Goal: Information Seeking & Learning: Learn about a topic

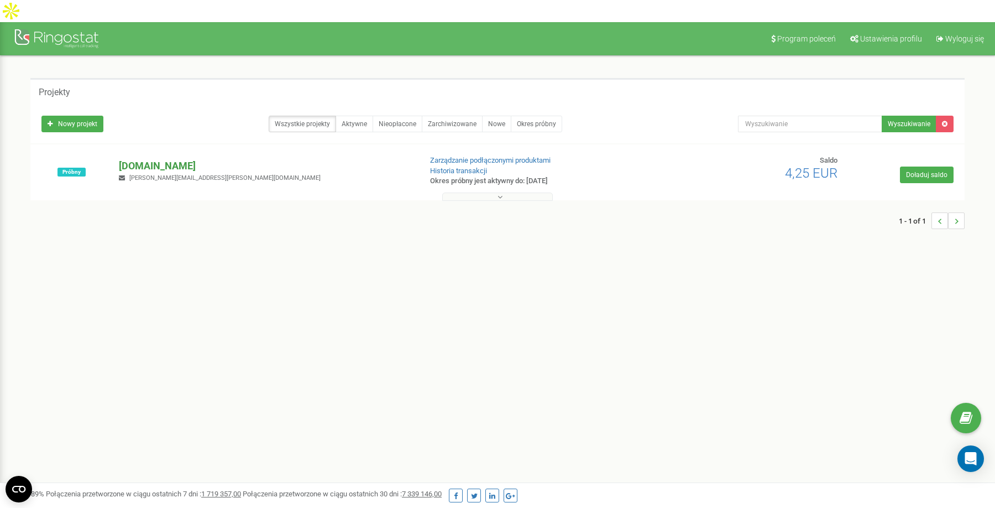
click at [209, 159] on p "[DOMAIN_NAME]" at bounding box center [265, 166] width 293 height 14
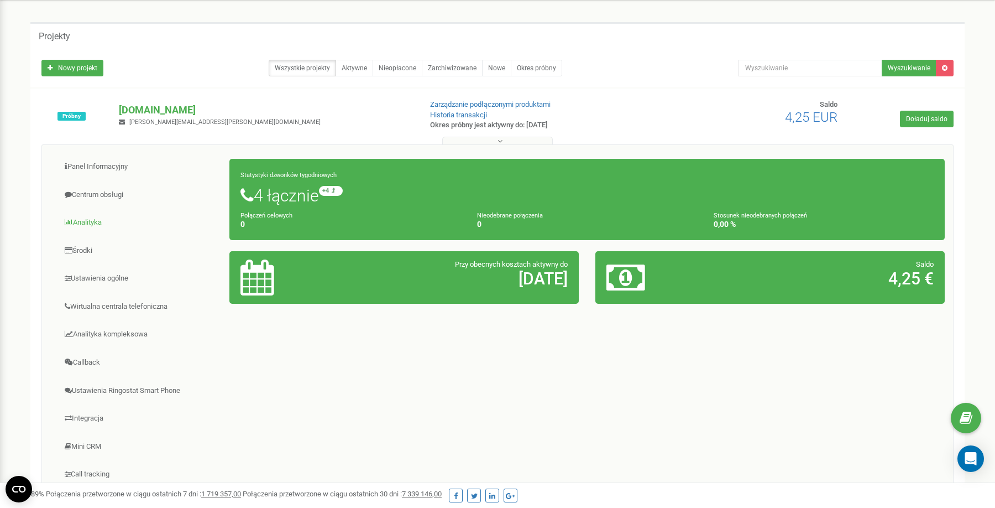
scroll to position [60, 0]
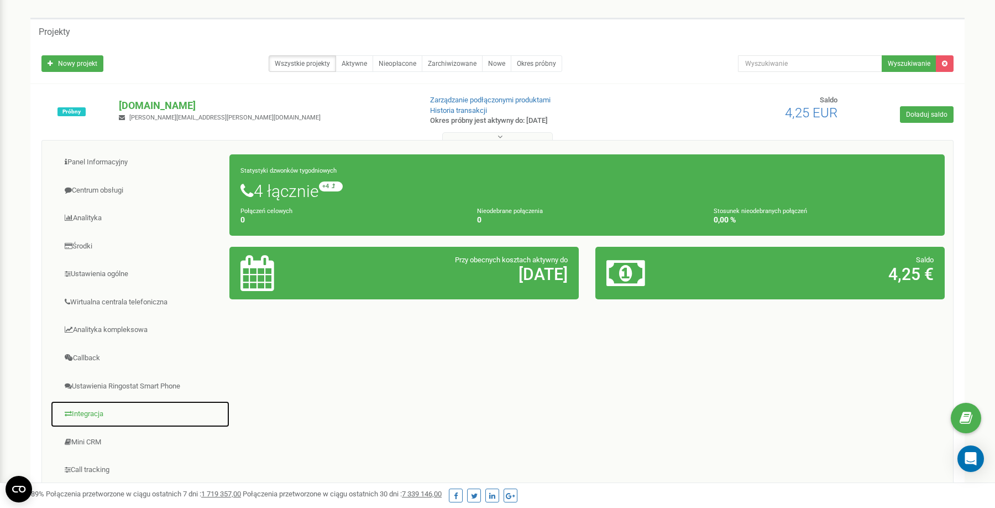
click at [99, 400] on link "Integracja" at bounding box center [140, 413] width 180 height 27
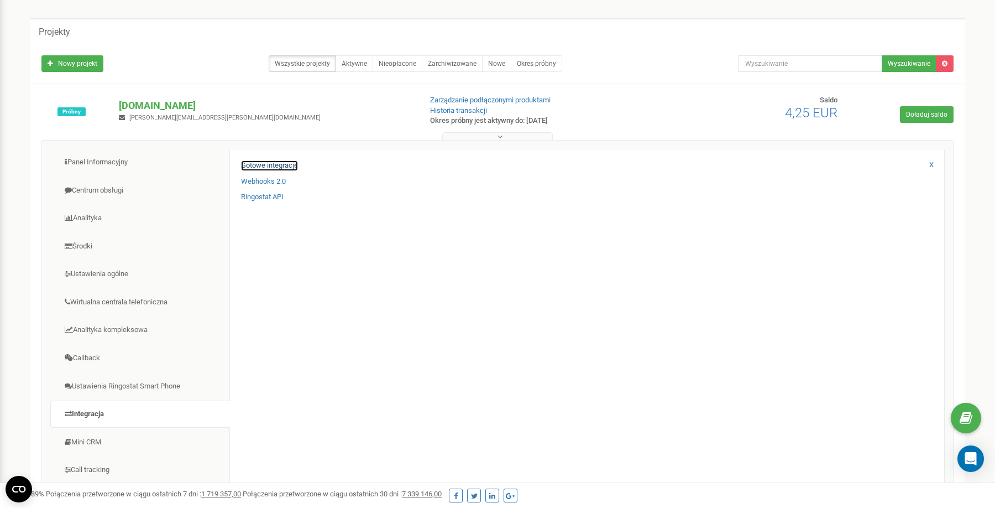
click at [280, 160] on link "Gotowe integracje" at bounding box center [269, 165] width 57 height 11
